Goal: Task Accomplishment & Management: Use online tool/utility

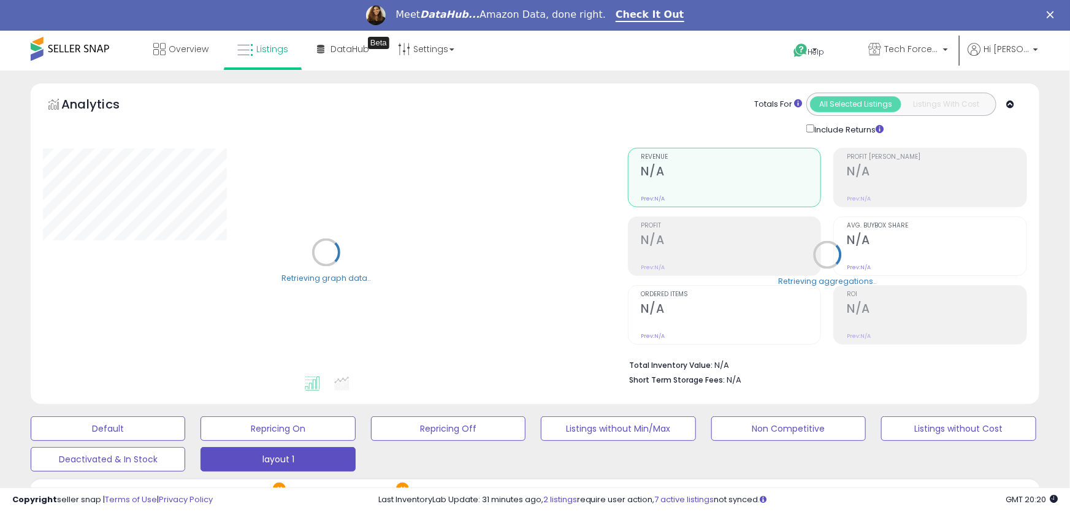
select select "**"
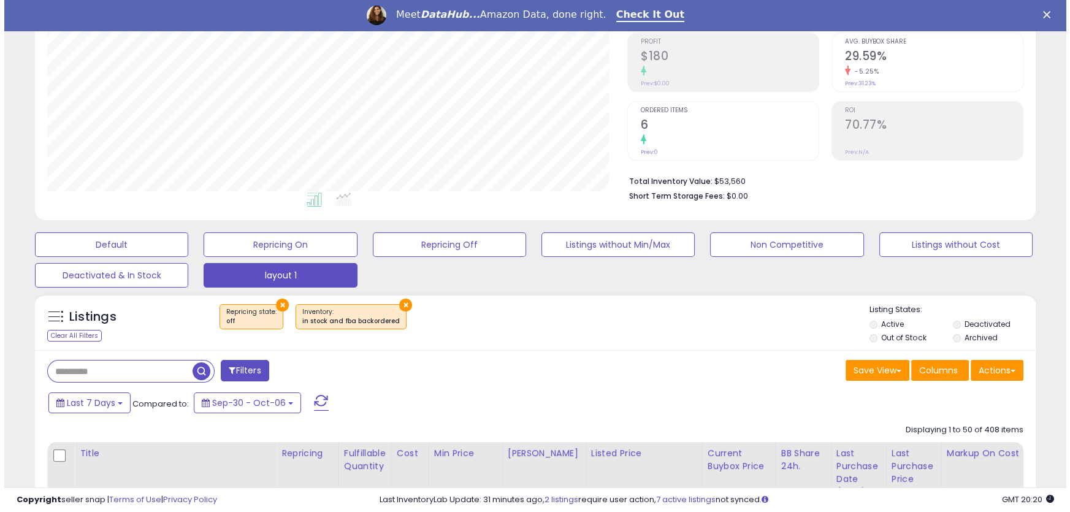
scroll to position [223, 0]
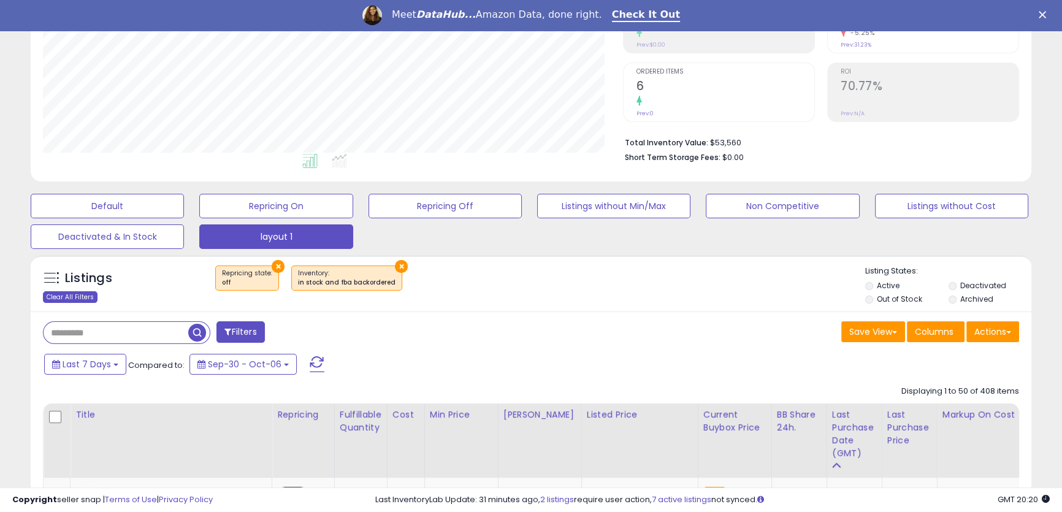
click at [61, 296] on div "Clear All Filters" at bounding box center [70, 297] width 55 height 12
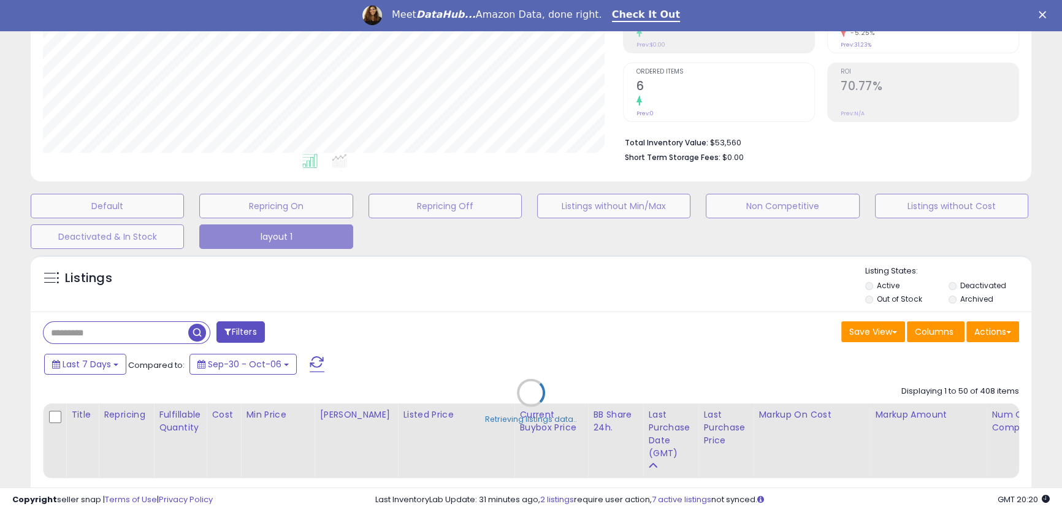
scroll to position [251, 585]
click at [143, 334] on div "Retrieving listings data.." at bounding box center [534, 401] width 1027 height 305
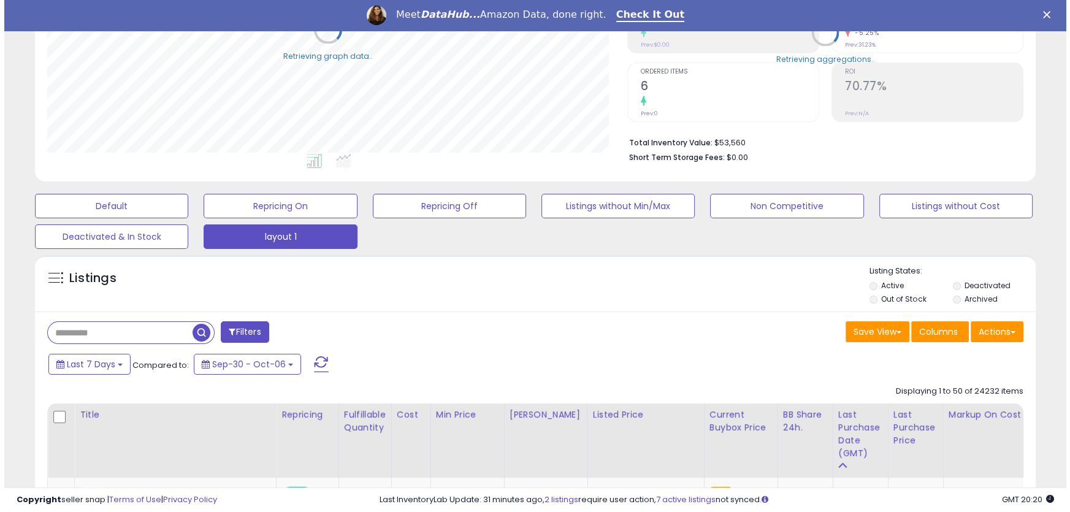
scroll to position [613015, 612685]
click at [141, 330] on input "text" at bounding box center [116, 332] width 145 height 21
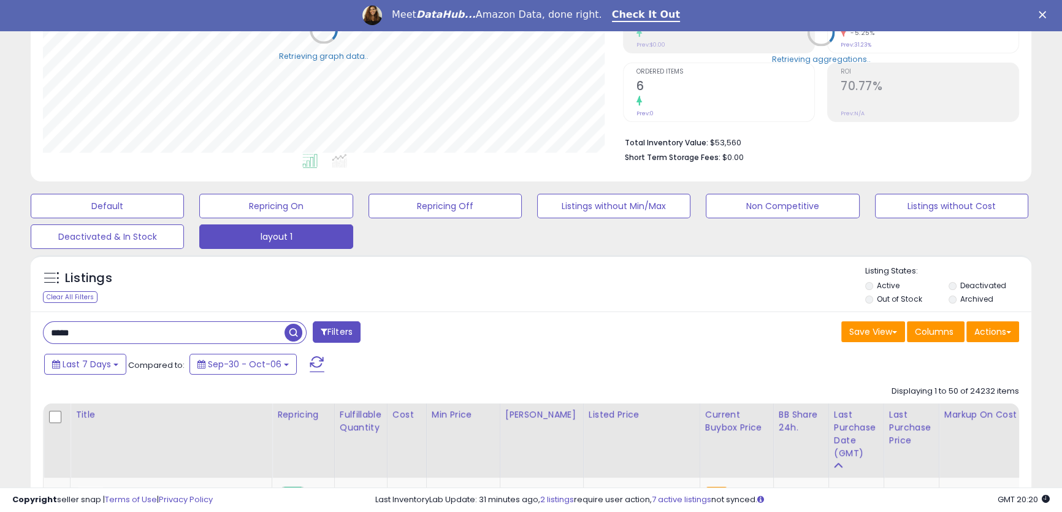
type input "*****"
click at [291, 331] on span "button" at bounding box center [294, 333] width 18 height 18
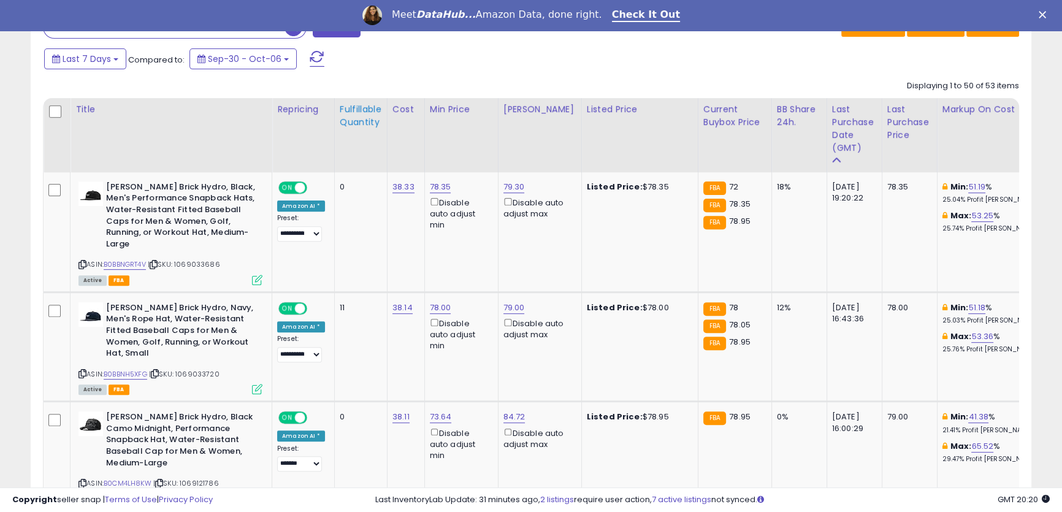
scroll to position [251, 580]
click at [361, 118] on div "Fulfillable Quantity" at bounding box center [361, 116] width 42 height 26
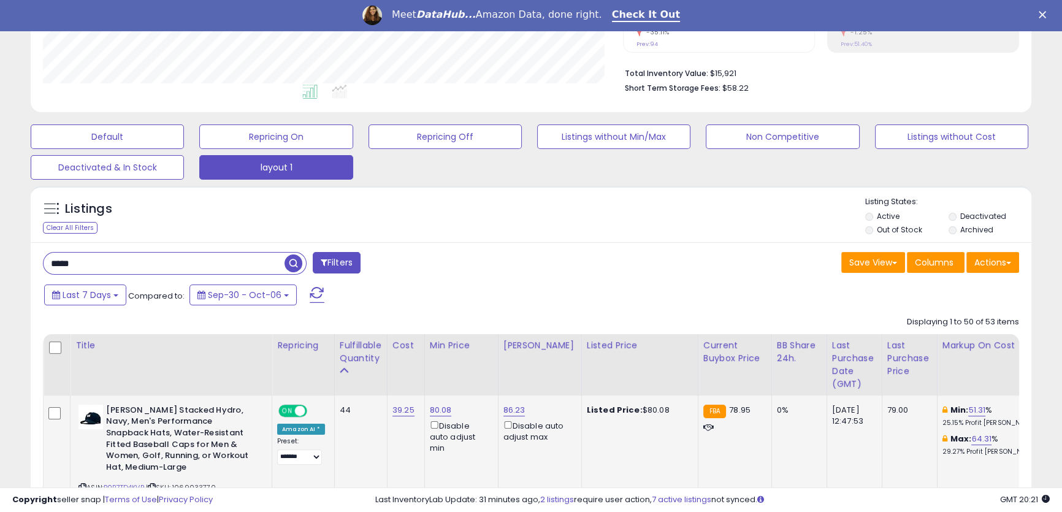
scroll to position [528, 0]
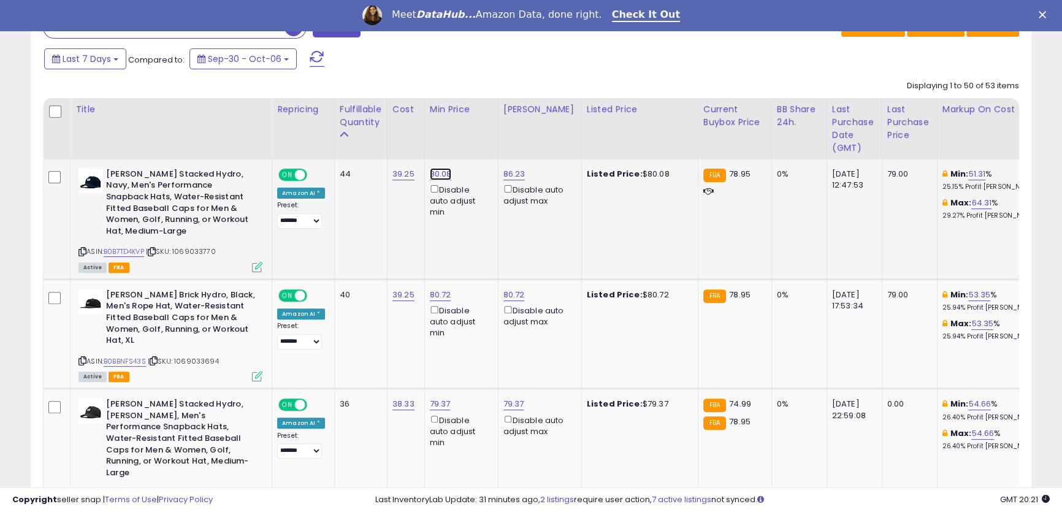
click at [438, 177] on link "80.08" at bounding box center [441, 174] width 22 height 12
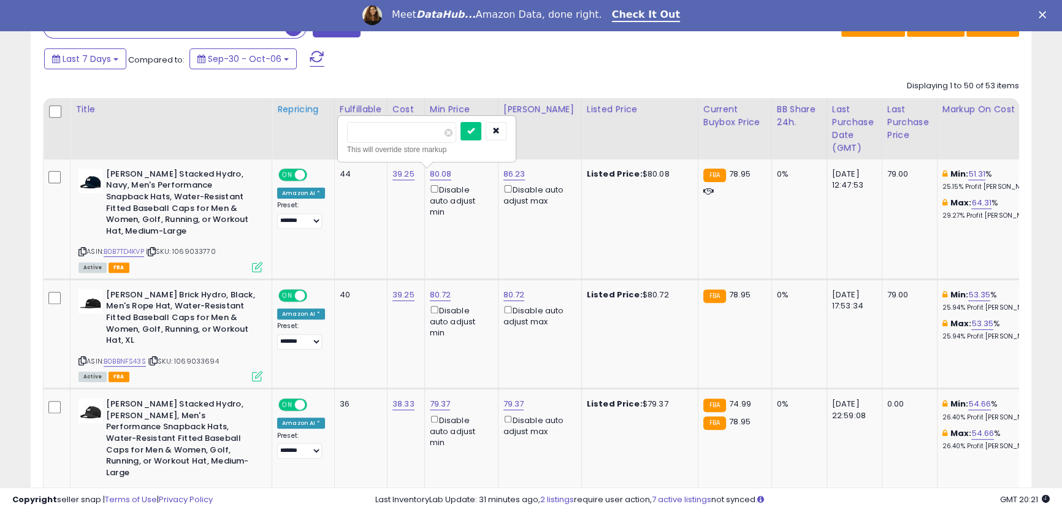
drag, startPoint x: 423, startPoint y: 137, endPoint x: 291, endPoint y: 120, distance: 133.5
click button "submit" at bounding box center [471, 131] width 21 height 18
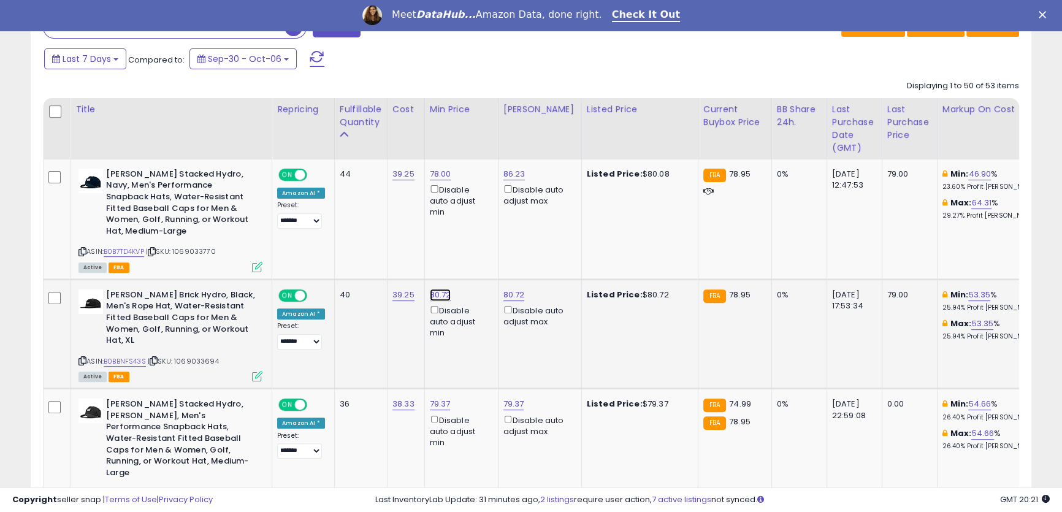
click at [436, 297] on link "80.72" at bounding box center [440, 295] width 21 height 12
drag, startPoint x: 399, startPoint y: 256, endPoint x: 252, endPoint y: 225, distance: 149.7
type input "**"
click button "submit" at bounding box center [470, 252] width 21 height 18
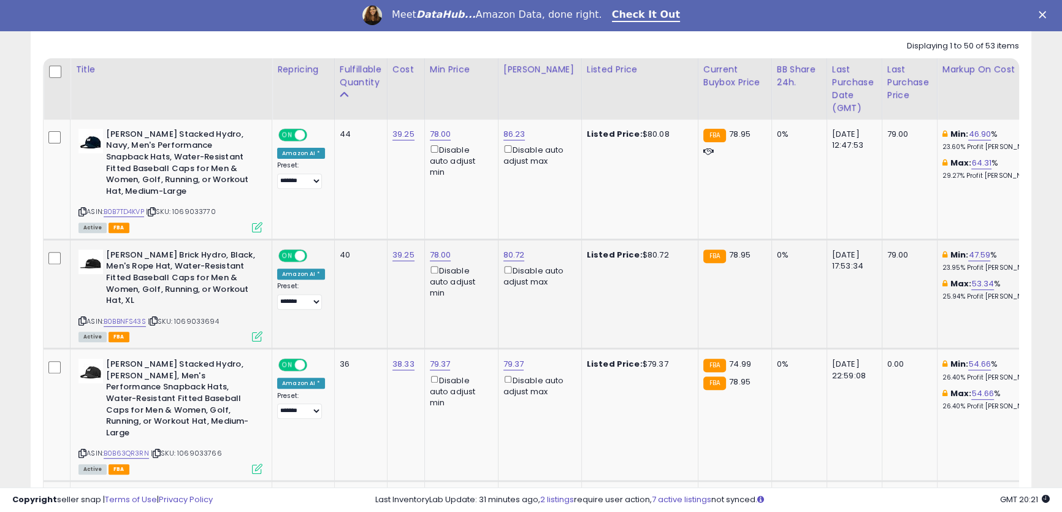
scroll to position [640, 0]
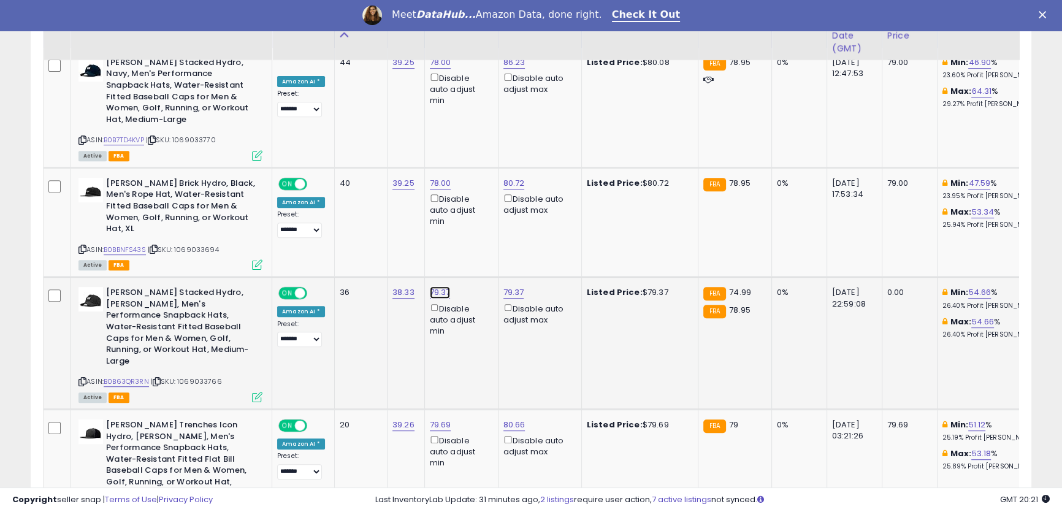
click at [440, 292] on link "79.37" at bounding box center [440, 292] width 21 height 12
drag, startPoint x: 389, startPoint y: 250, endPoint x: 258, endPoint y: 223, distance: 133.3
type input "**"
click button "submit" at bounding box center [469, 249] width 21 height 18
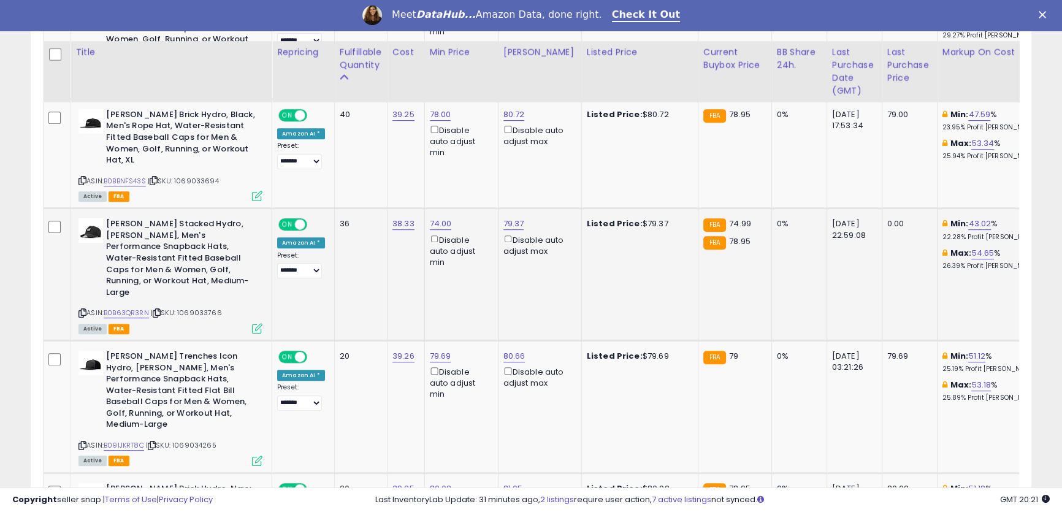
scroll to position [751, 0]
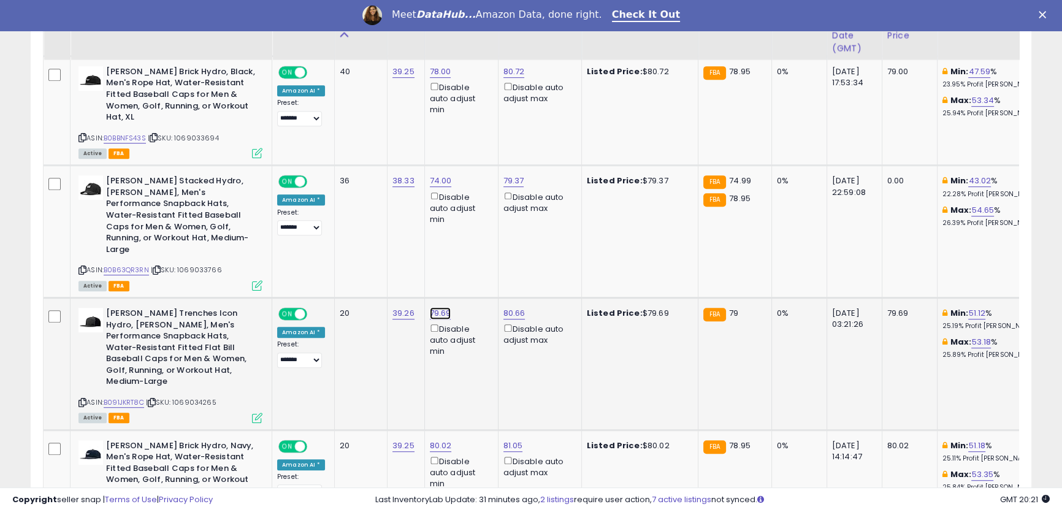
click at [440, 312] on link "79.69" at bounding box center [440, 313] width 21 height 12
drag, startPoint x: 380, startPoint y: 272, endPoint x: 455, endPoint y: 251, distance: 78.4
type input "**"
click button "submit" at bounding box center [470, 270] width 21 height 18
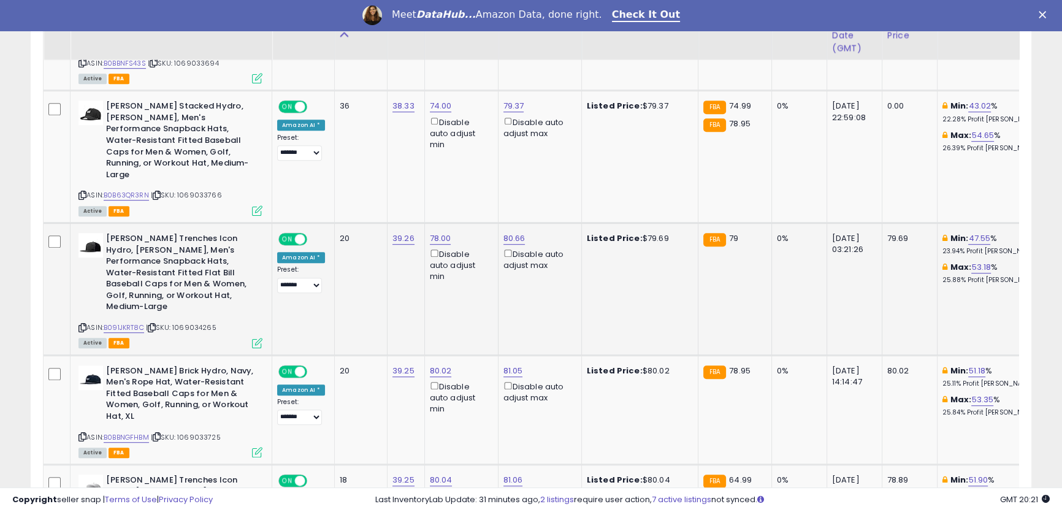
scroll to position [863, 0]
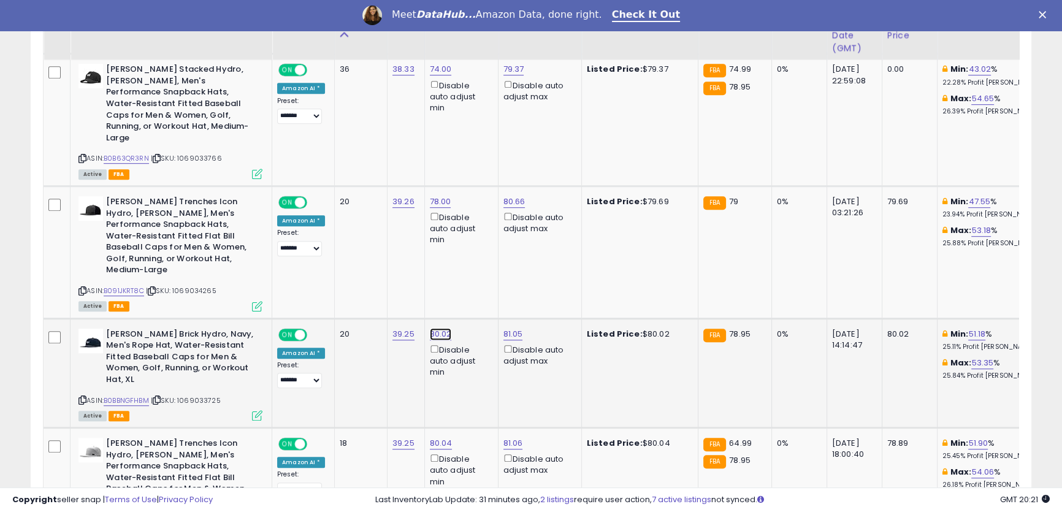
click at [435, 328] on link "80.02" at bounding box center [441, 334] width 22 height 12
drag, startPoint x: 408, startPoint y: 283, endPoint x: 281, endPoint y: 270, distance: 127.6
type input "**"
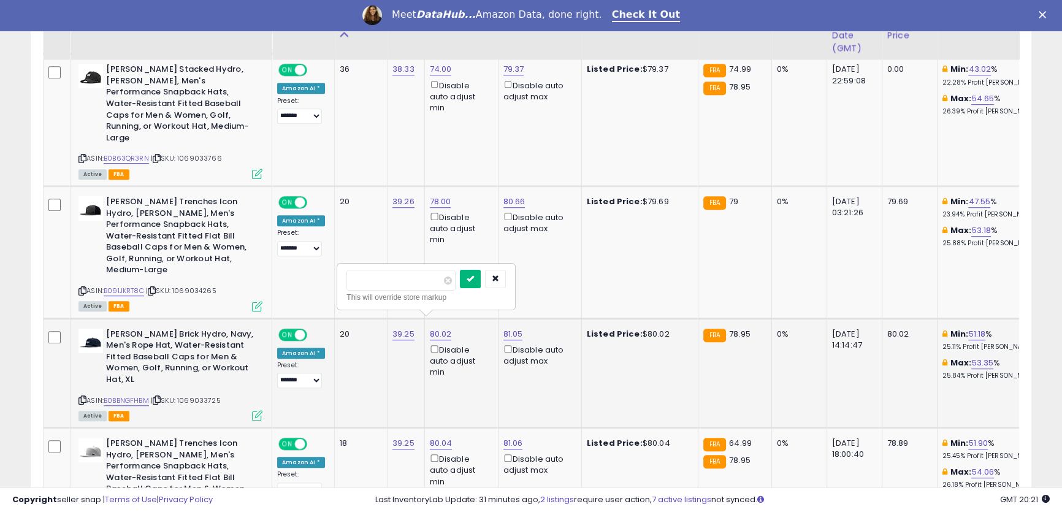
click at [474, 282] on icon "submit" at bounding box center [470, 278] width 7 height 7
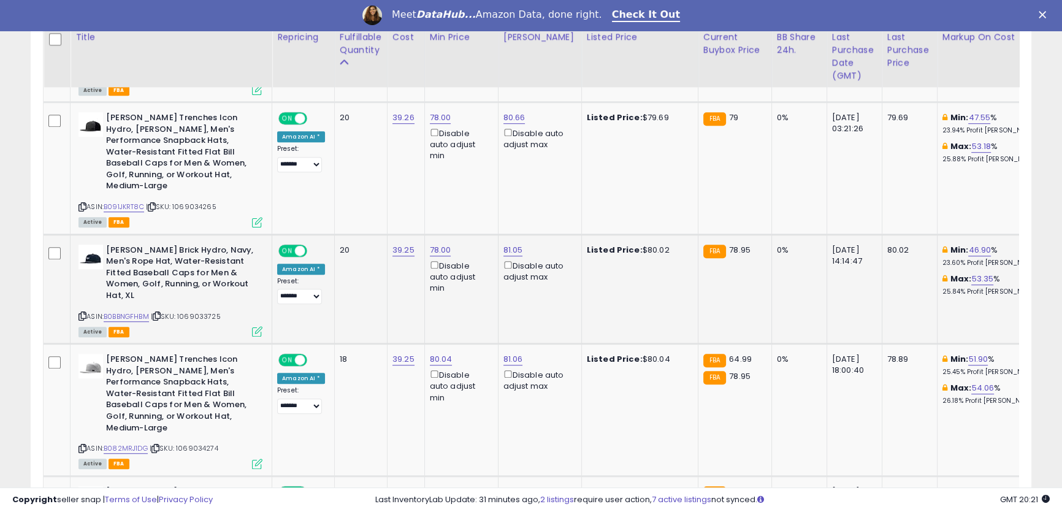
scroll to position [974, 0]
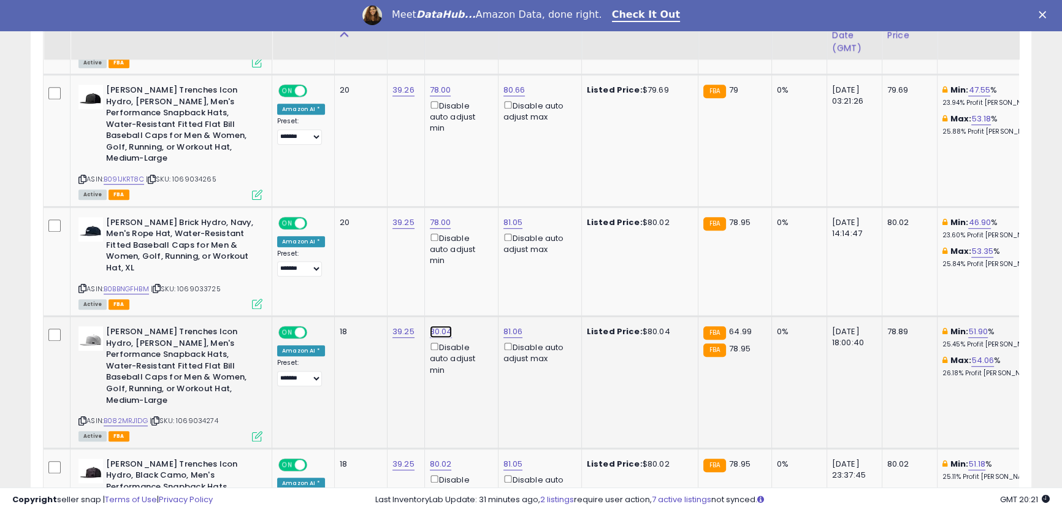
click at [437, 326] on link "80.04" at bounding box center [441, 332] width 23 height 12
drag, startPoint x: 405, startPoint y: 280, endPoint x: 274, endPoint y: 256, distance: 132.8
type input "**"
click at [481, 281] on button "submit" at bounding box center [471, 276] width 21 height 18
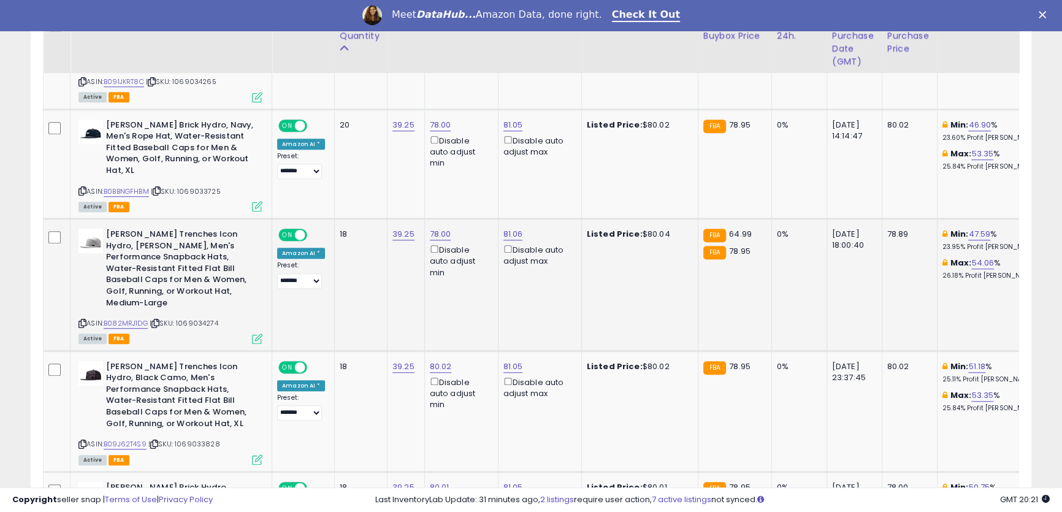
scroll to position [1085, 0]
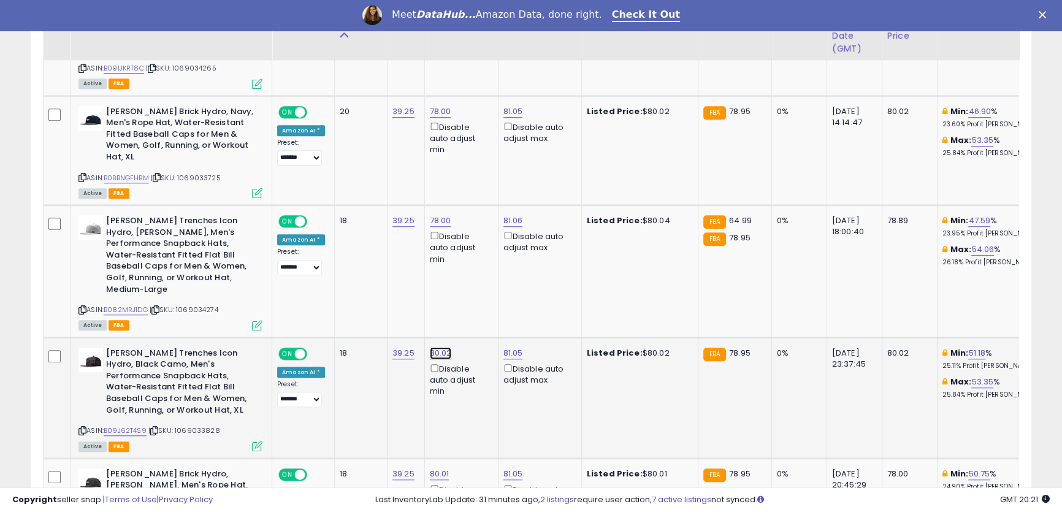
click at [443, 347] on link "80.02" at bounding box center [441, 353] width 22 height 12
drag, startPoint x: 402, startPoint y: 290, endPoint x: 381, endPoint y: 270, distance: 28.6
type input "**"
click at [474, 286] on icon "submit" at bounding box center [470, 285] width 7 height 7
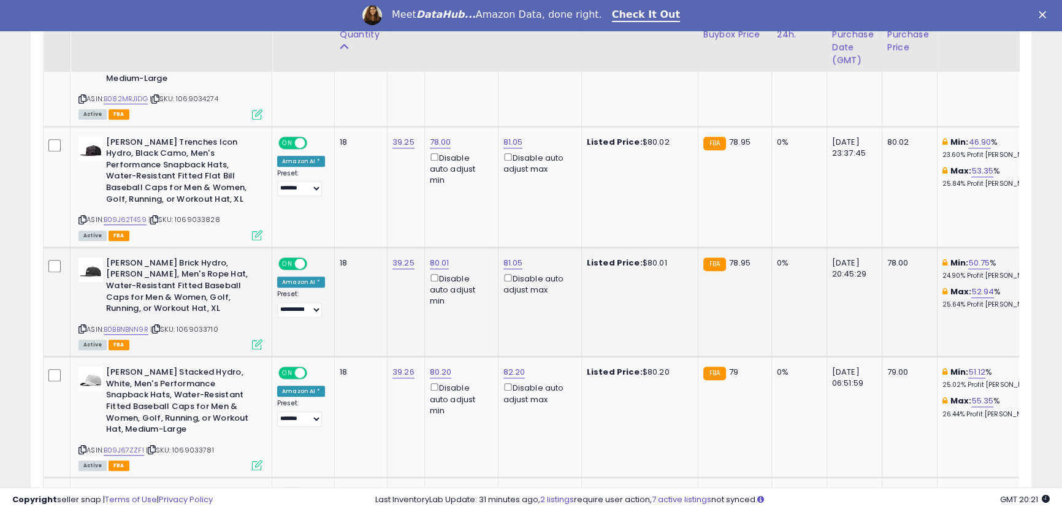
scroll to position [1309, 0]
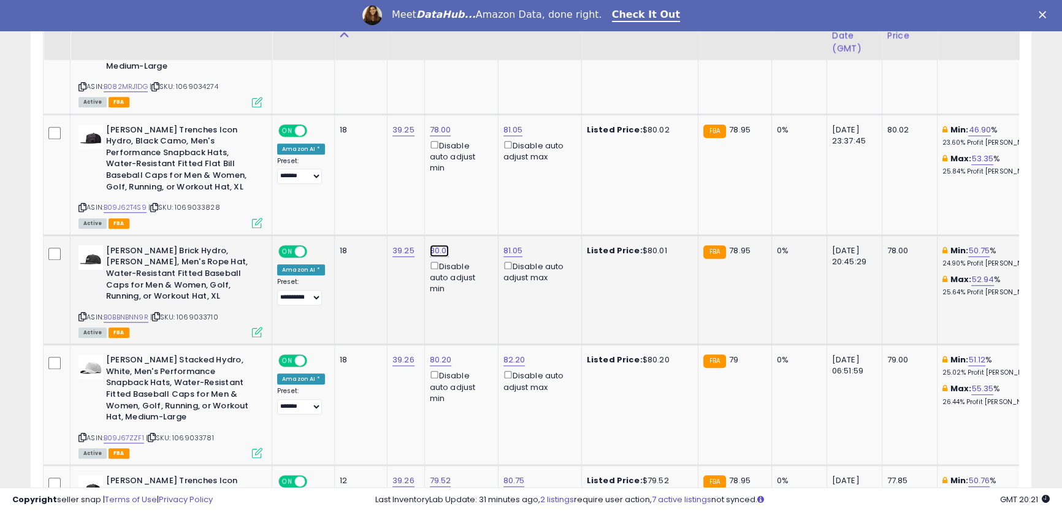
click at [438, 245] on link "80.01" at bounding box center [440, 251] width 20 height 12
drag, startPoint x: 383, startPoint y: 184, endPoint x: 313, endPoint y: 166, distance: 72.7
type input "**"
click at [473, 185] on icon "submit" at bounding box center [469, 182] width 7 height 7
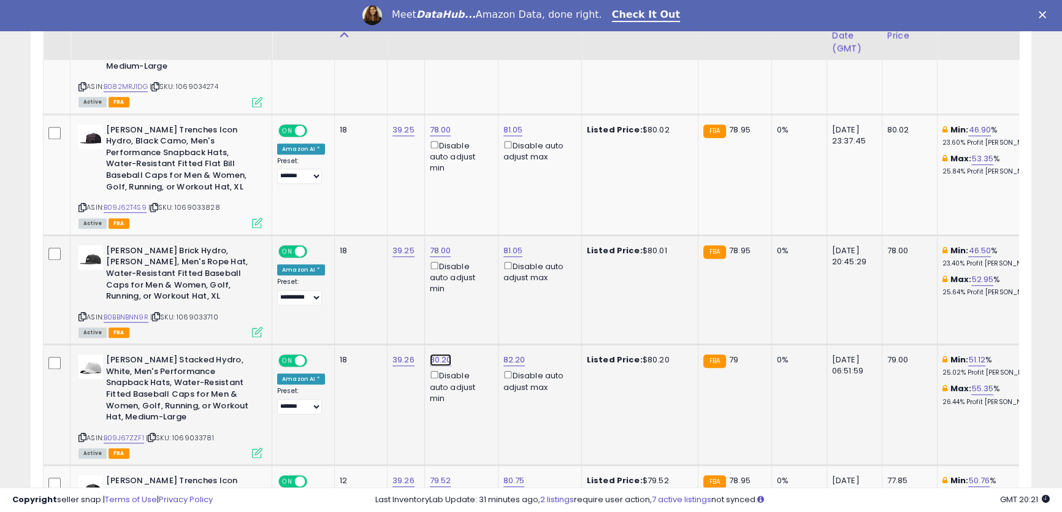
click at [439, 354] on link "80.20" at bounding box center [441, 360] width 22 height 12
drag, startPoint x: 394, startPoint y: 286, endPoint x: 332, endPoint y: 283, distance: 62.0
type input "**"
click at [474, 292] on icon "submit" at bounding box center [470, 292] width 7 height 7
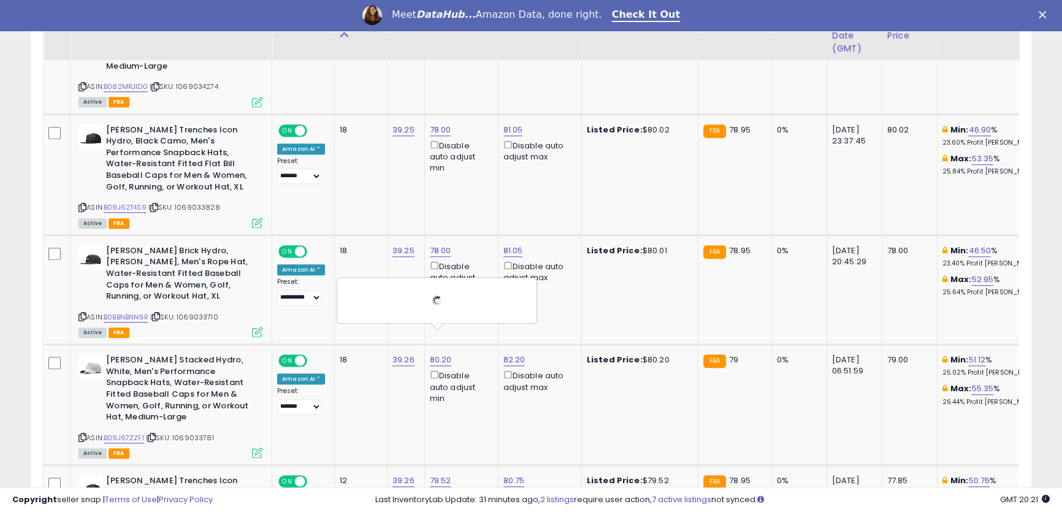
scroll to position [1420, 0]
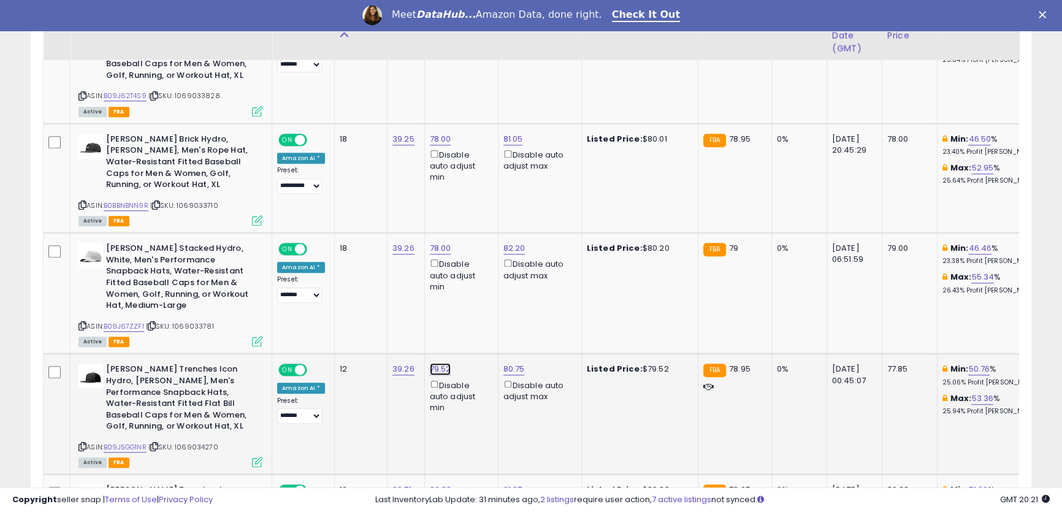
click at [439, 363] on link "79.52" at bounding box center [440, 369] width 21 height 12
drag, startPoint x: 378, startPoint y: 302, endPoint x: 373, endPoint y: 293, distance: 9.9
type input "**"
click at [474, 301] on icon "submit" at bounding box center [470, 300] width 7 height 7
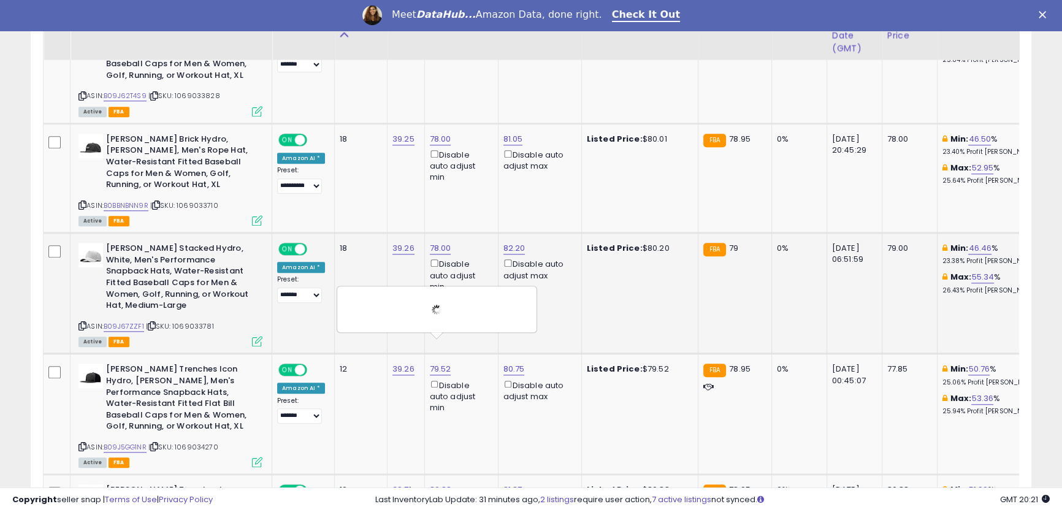
scroll to position [1532, 0]
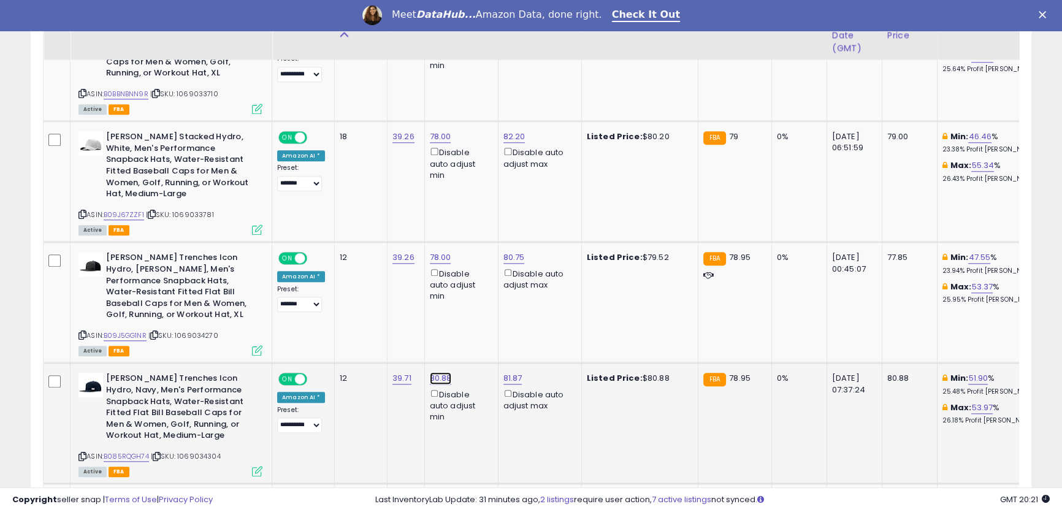
click at [440, 372] on link "80.88" at bounding box center [441, 378] width 22 height 12
drag, startPoint x: 395, startPoint y: 313, endPoint x: 304, endPoint y: 294, distance: 92.6
type input "**"
click at [475, 311] on icon "submit" at bounding box center [470, 310] width 7 height 7
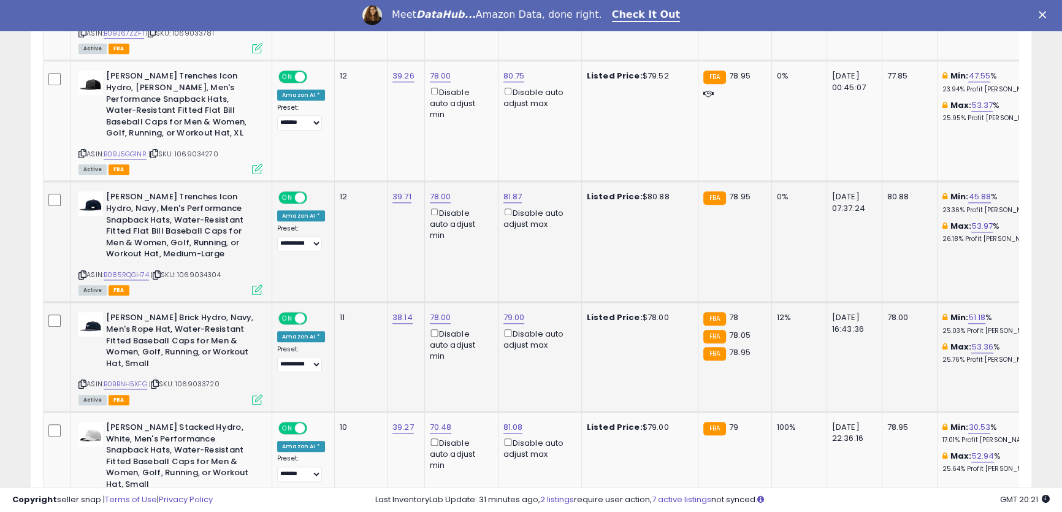
scroll to position [1755, 0]
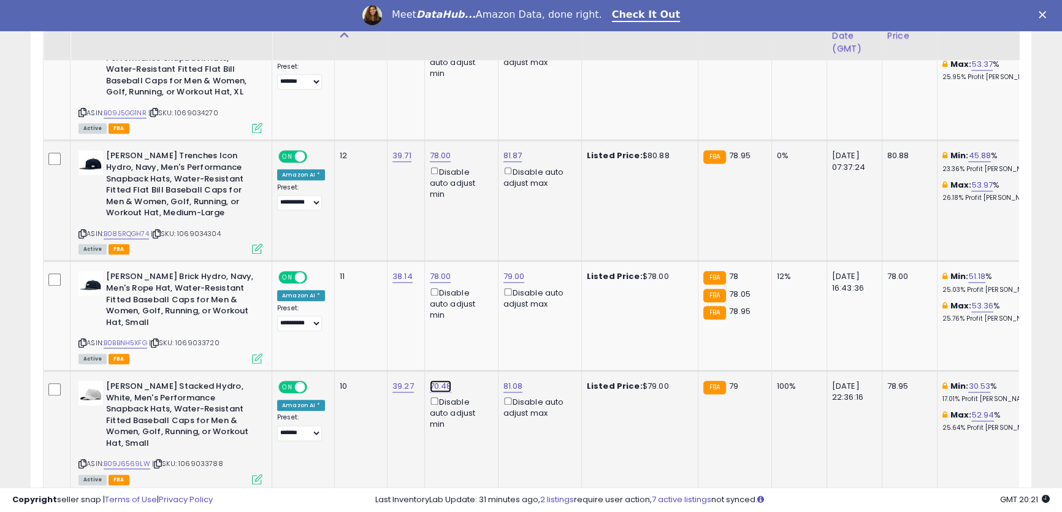
click at [439, 380] on link "70.48" at bounding box center [441, 386] width 22 height 12
drag, startPoint x: 342, startPoint y: 306, endPoint x: 274, endPoint y: 278, distance: 72.9
type input "**"
click button "submit" at bounding box center [470, 318] width 21 height 18
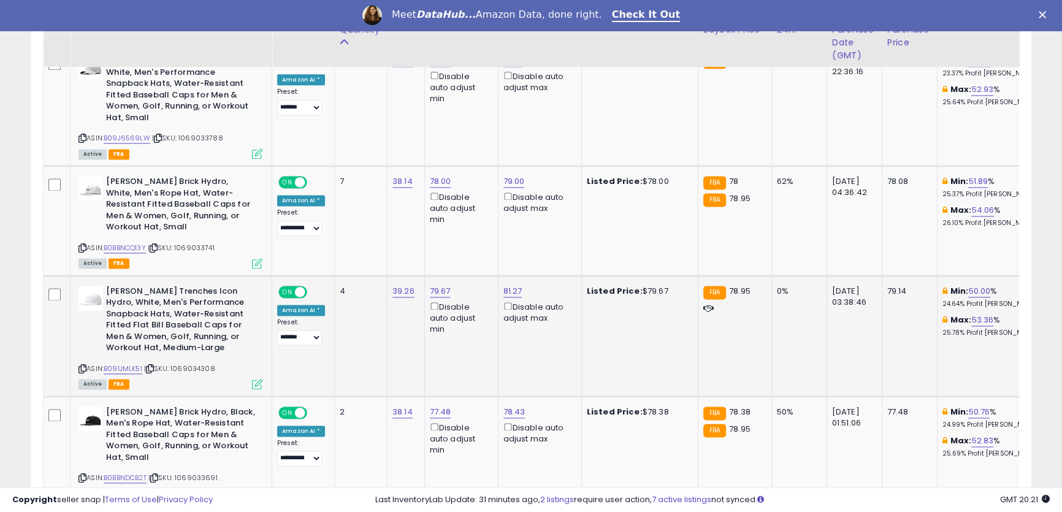
scroll to position [2089, 0]
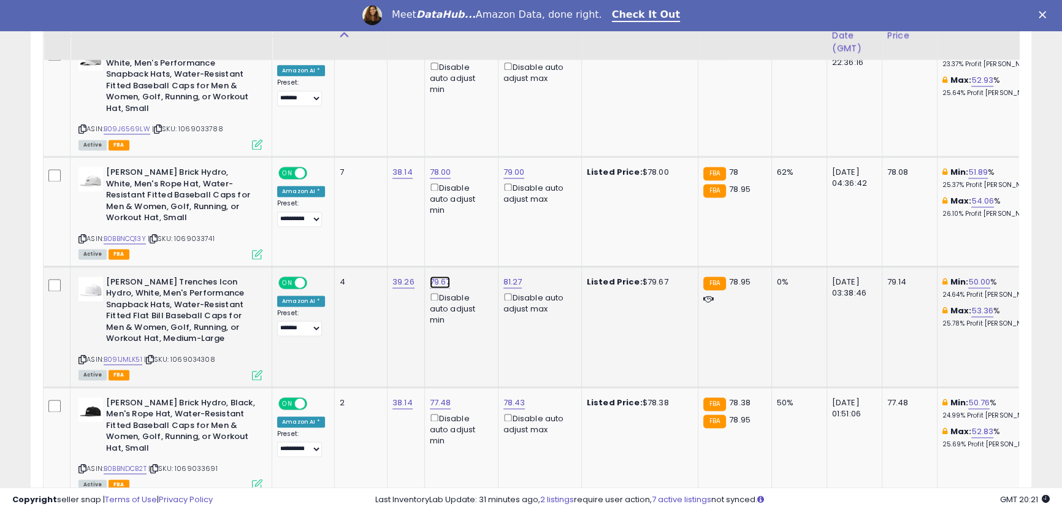
click at [441, 276] on link "79.67" at bounding box center [440, 282] width 21 height 12
type input "**"
click at [474, 216] on icon "submit" at bounding box center [470, 212] width 7 height 7
click at [440, 397] on link "77.48" at bounding box center [440, 403] width 21 height 12
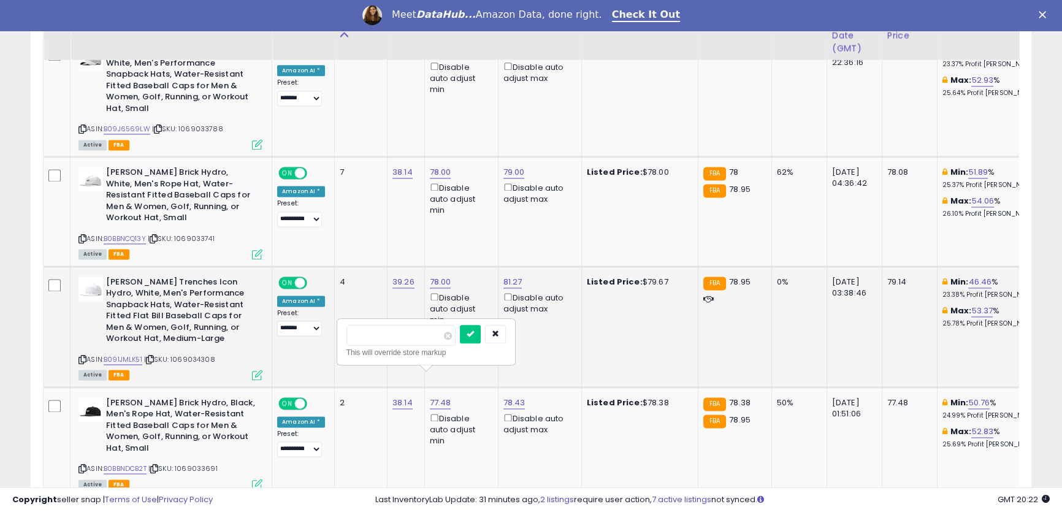
drag, startPoint x: 390, startPoint y: 333, endPoint x: 323, endPoint y: 326, distance: 67.2
type input "**"
click at [481, 333] on button "submit" at bounding box center [470, 334] width 21 height 18
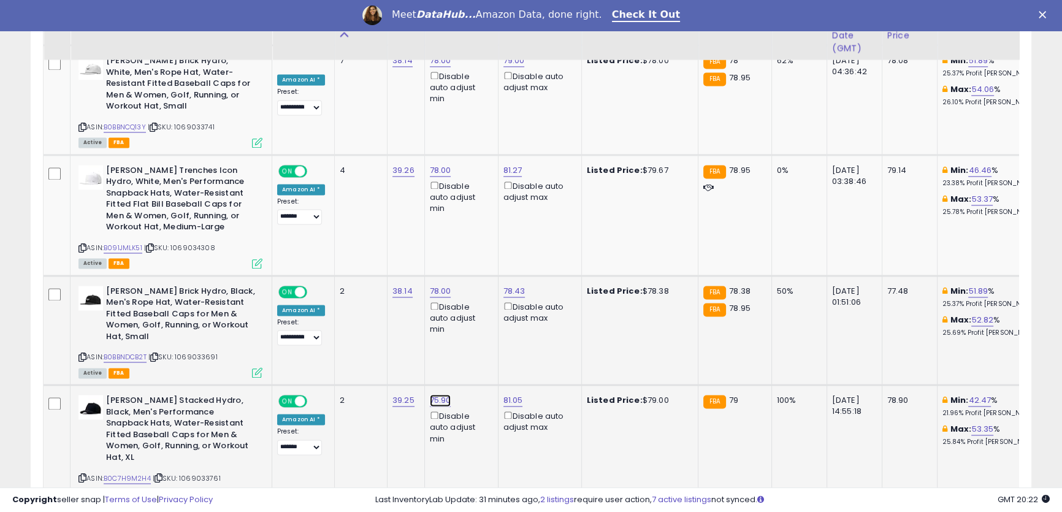
click at [441, 394] on link "75.90" at bounding box center [440, 400] width 21 height 12
click at [499, 331] on icon "button" at bounding box center [495, 330] width 7 height 7
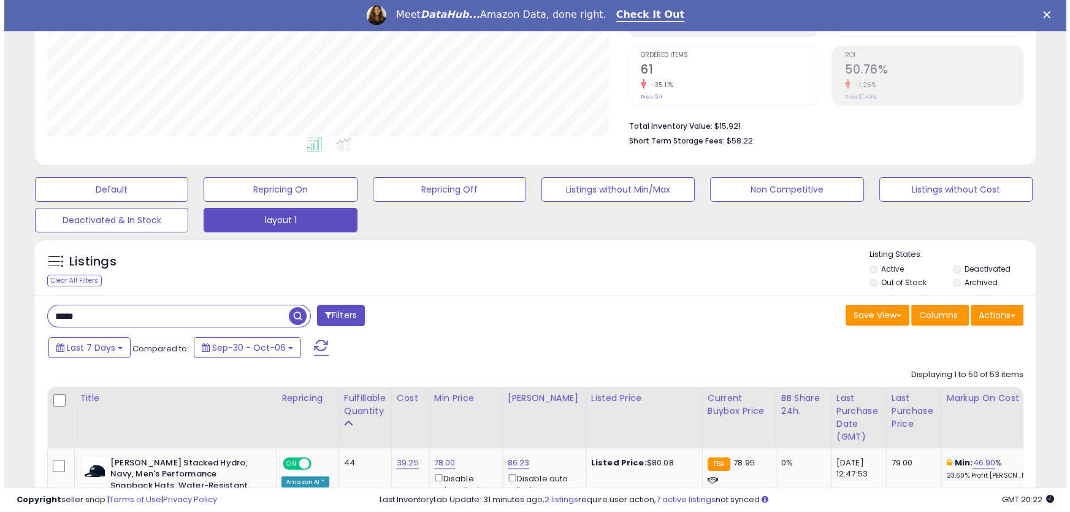
scroll to position [194, 0]
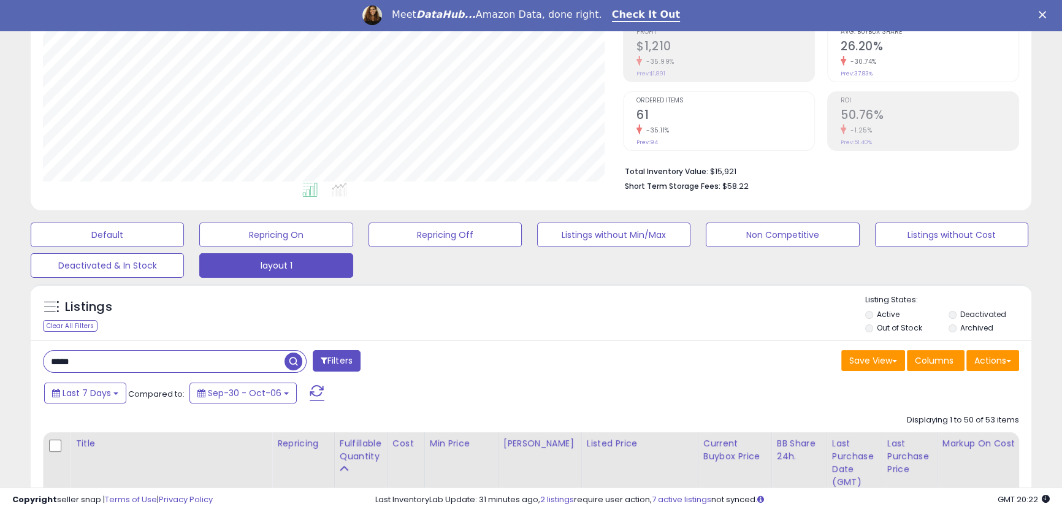
click at [80, 326] on div "Clear All Filters" at bounding box center [70, 326] width 55 height 12
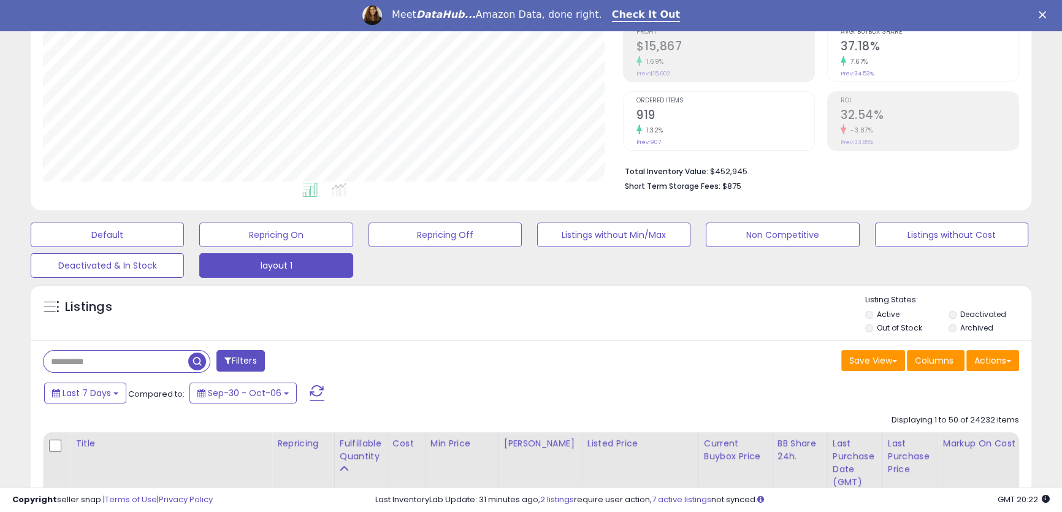
scroll to position [251, 580]
click at [397, 331] on div "Listings" at bounding box center [531, 315] width 1001 height 42
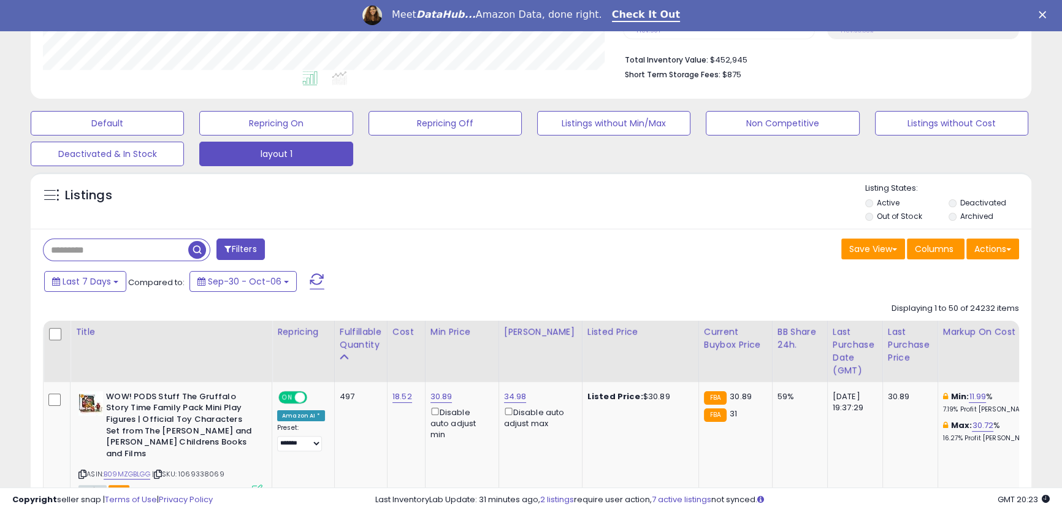
scroll to position [417, 0]
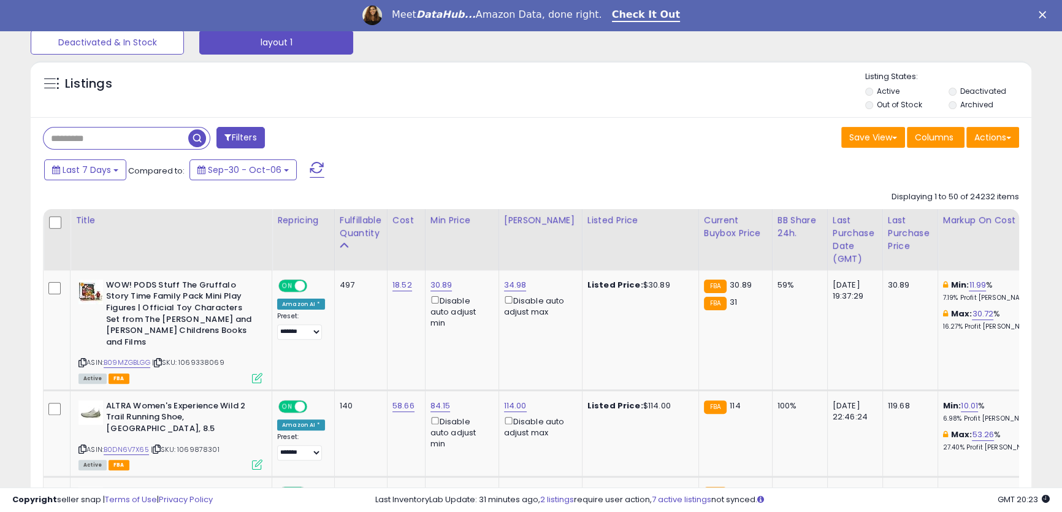
click at [362, 101] on div "Listings" at bounding box center [531, 92] width 1001 height 42
click at [153, 102] on div "Listings" at bounding box center [531, 92] width 1001 height 42
click at [123, 117] on div "Listings Active" at bounding box center [531, 89] width 1001 height 56
